Goal: Task Accomplishment & Management: Manage account settings

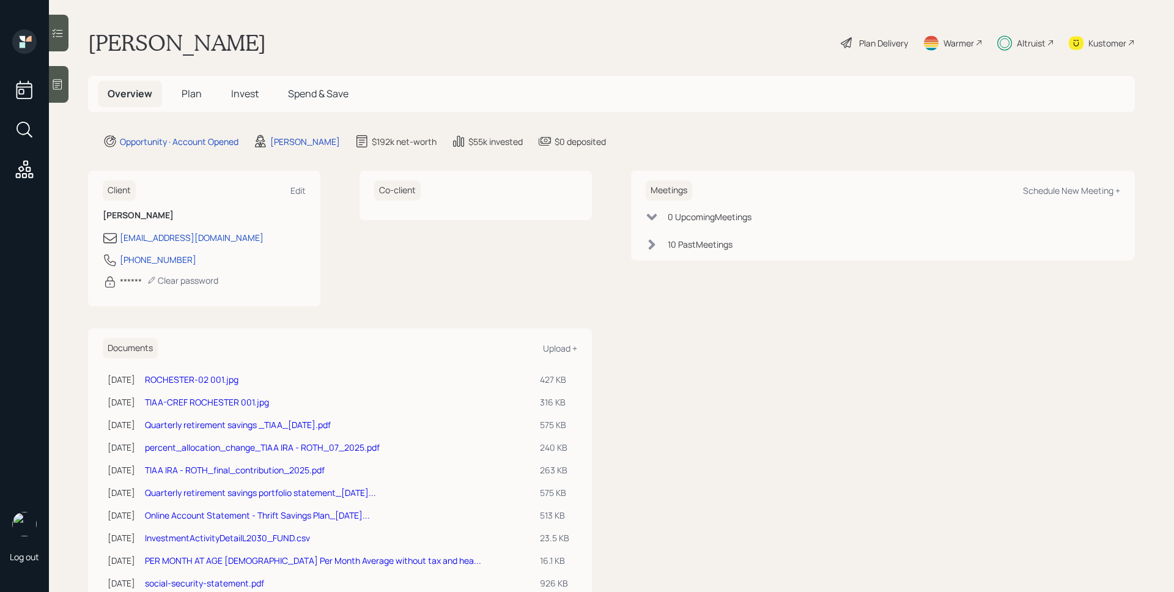
click at [229, 90] on h5 "Invest" at bounding box center [244, 94] width 47 height 26
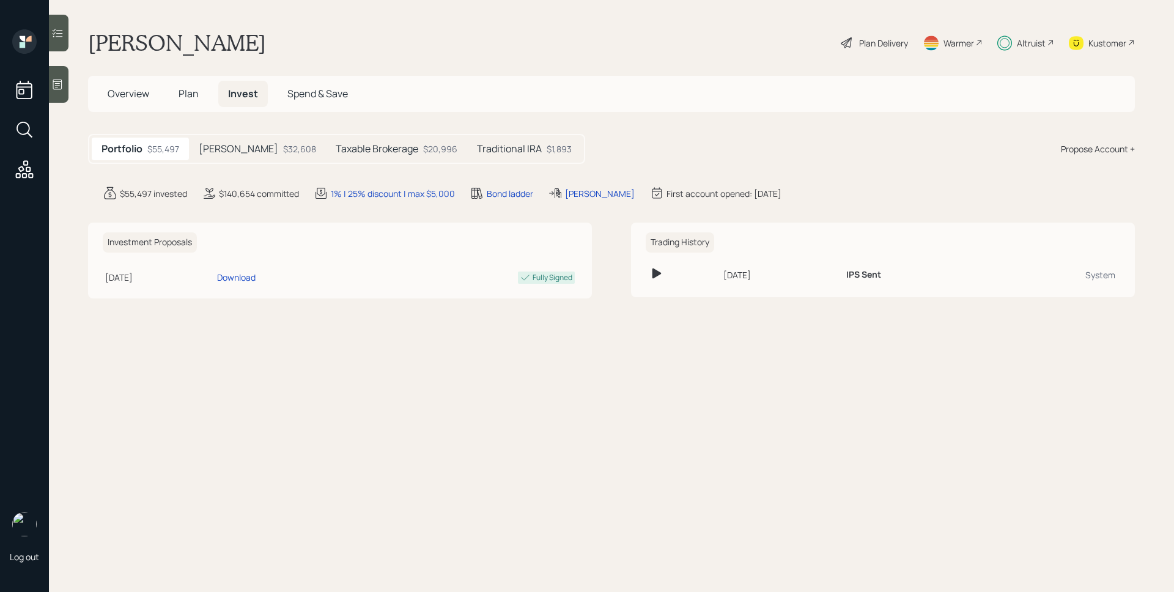
click at [354, 141] on div "Taxable Brokerage $20,996" at bounding box center [396, 149] width 141 height 23
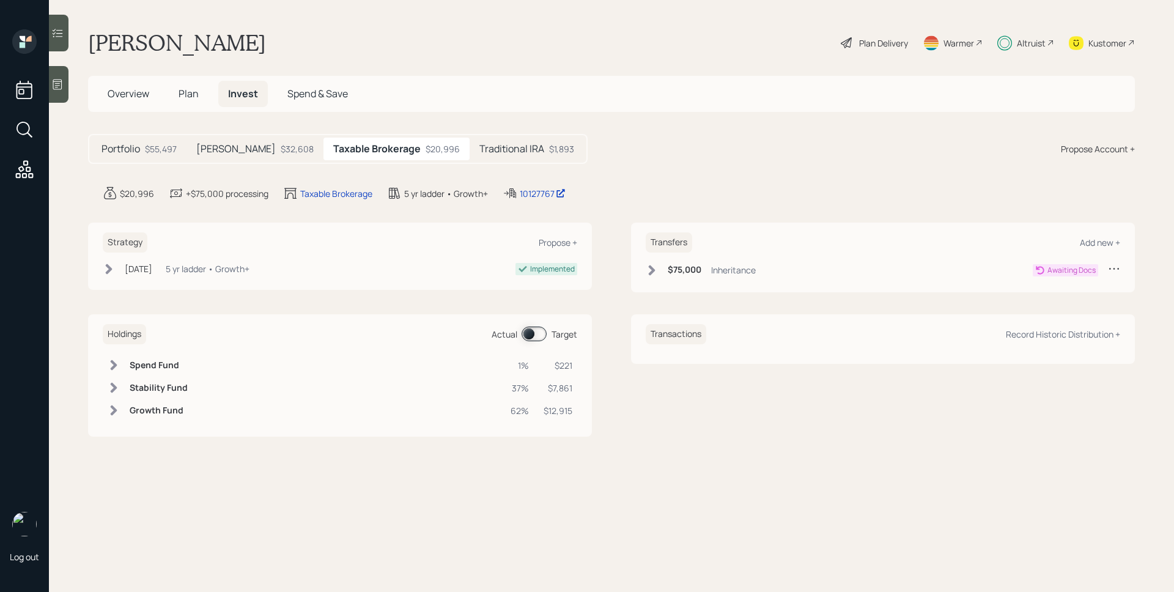
click at [536, 330] on span at bounding box center [534, 333] width 25 height 15
